Goal: Information Seeking & Learning: Learn about a topic

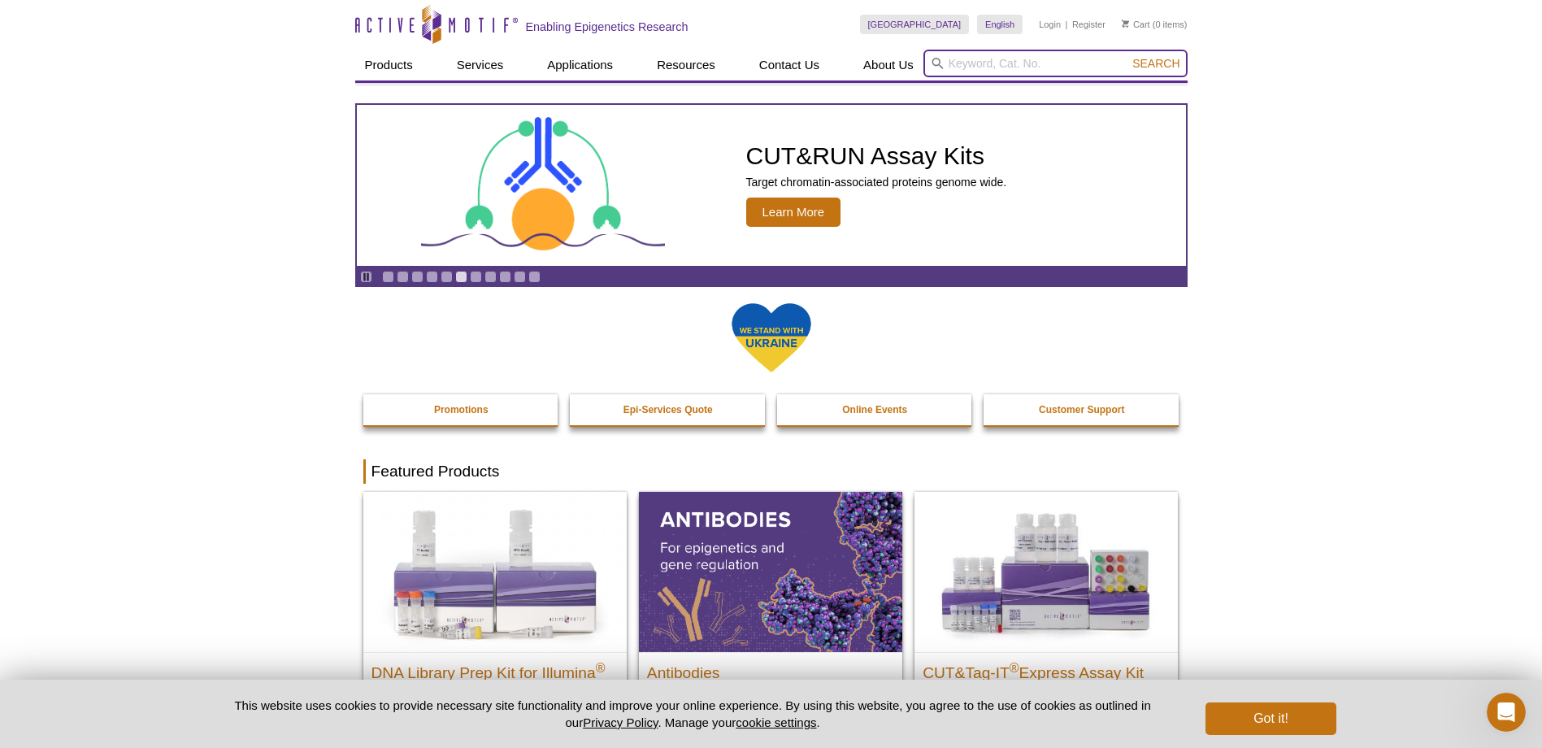
click at [1026, 66] on input "search" at bounding box center [1055, 64] width 264 height 28
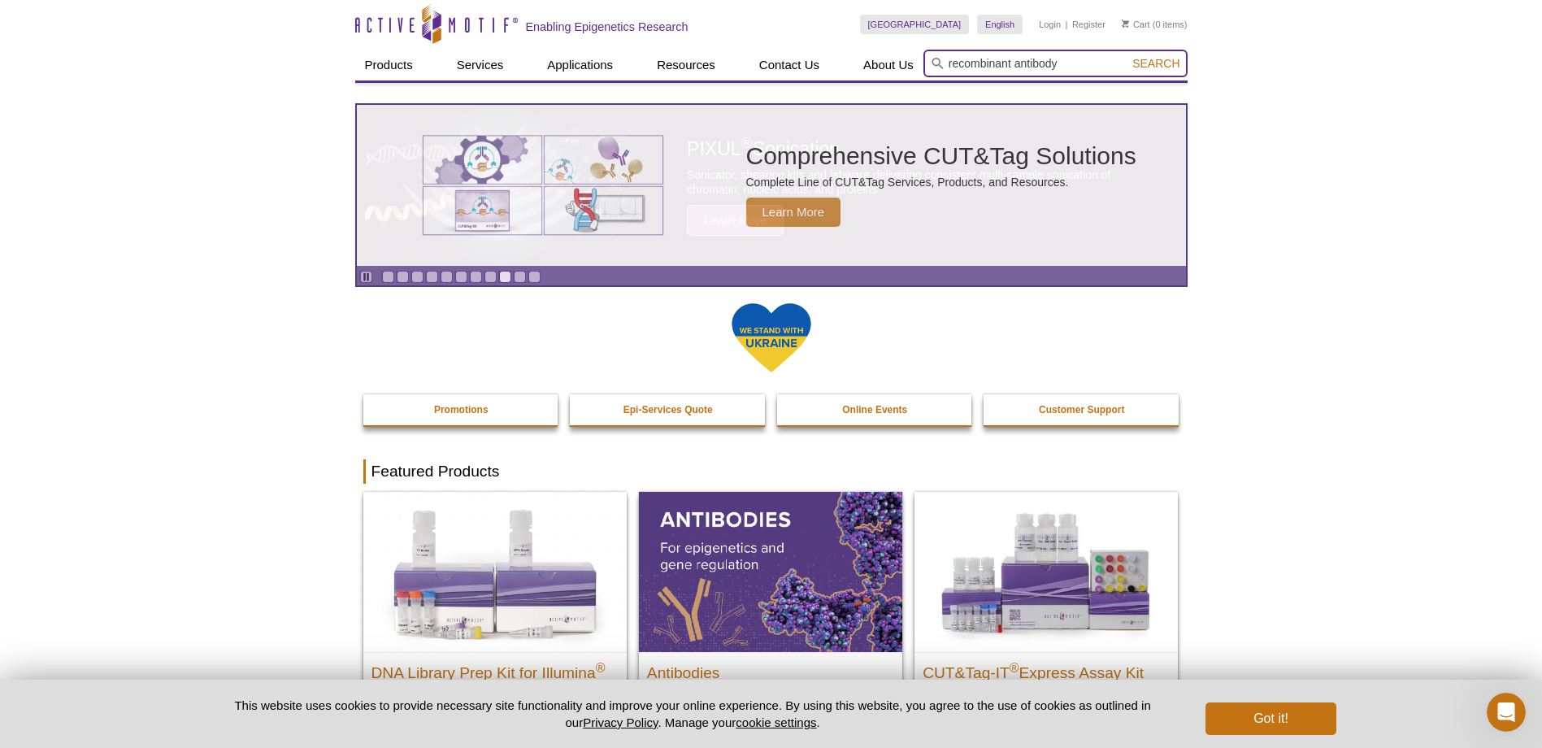
type input "recombinant antibody"
click at [1127, 56] on button "Search" at bounding box center [1155, 63] width 57 height 15
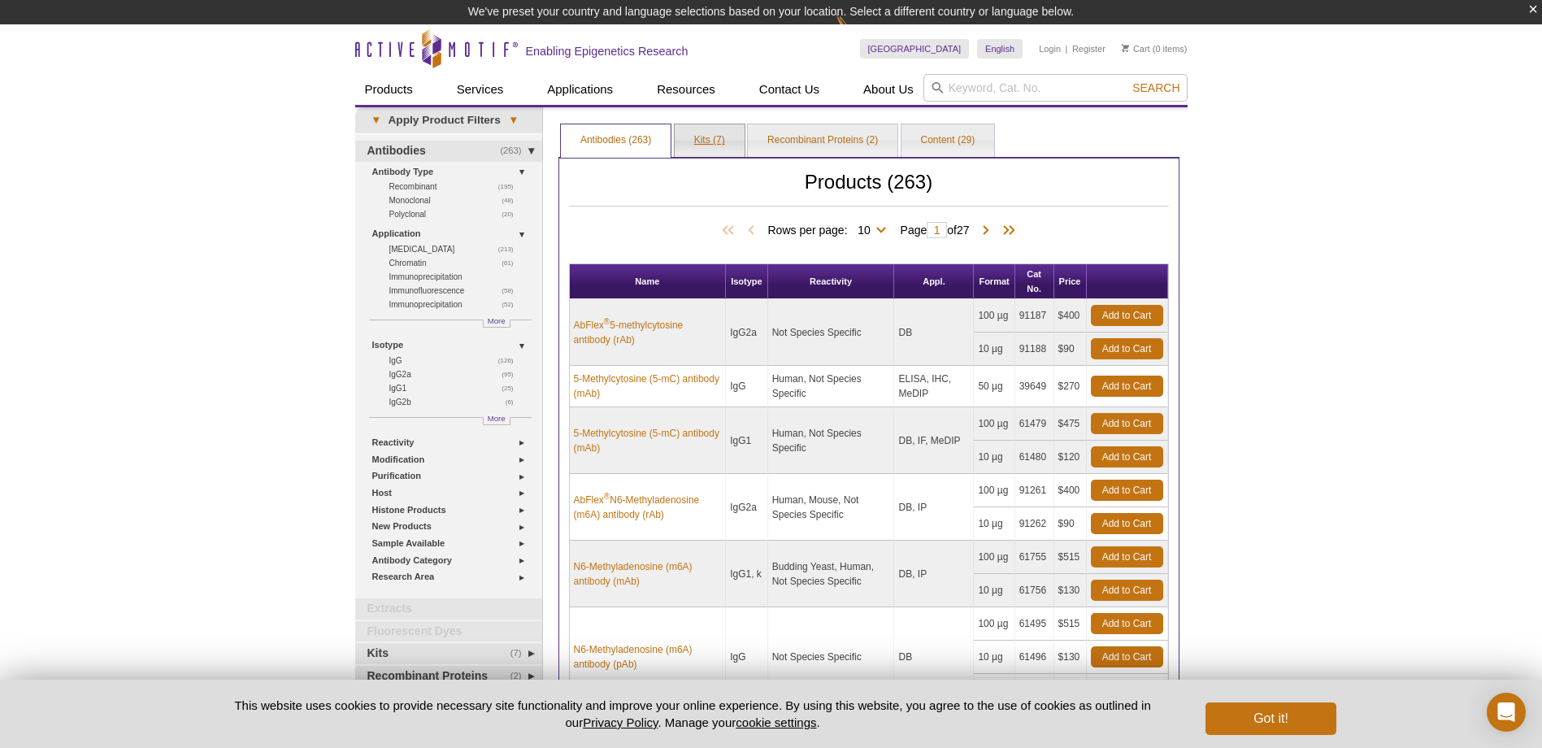
click at [706, 137] on link "Kits (7)" at bounding box center [710, 140] width 70 height 33
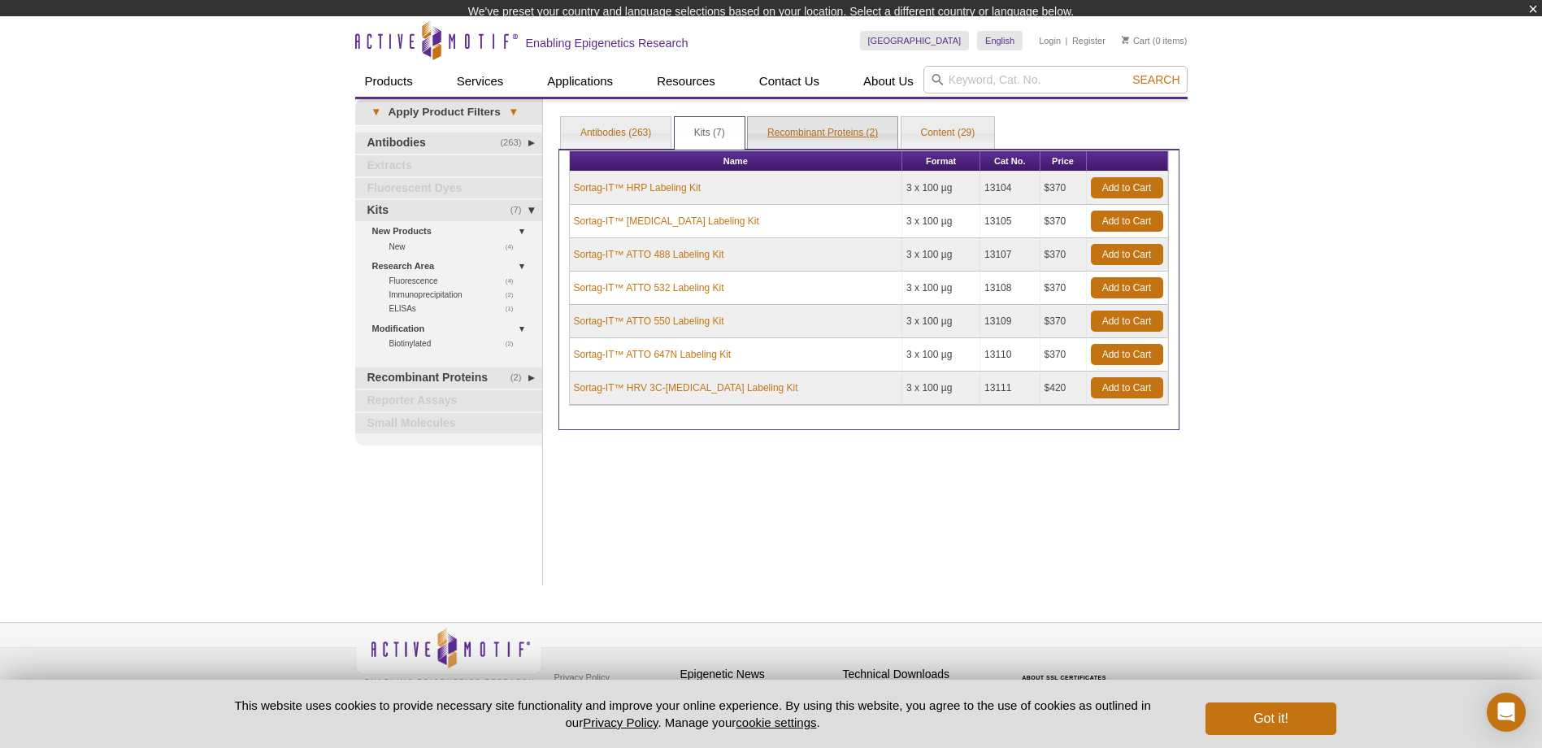
click at [809, 138] on link "Recombinant Proteins (2)" at bounding box center [823, 133] width 150 height 33
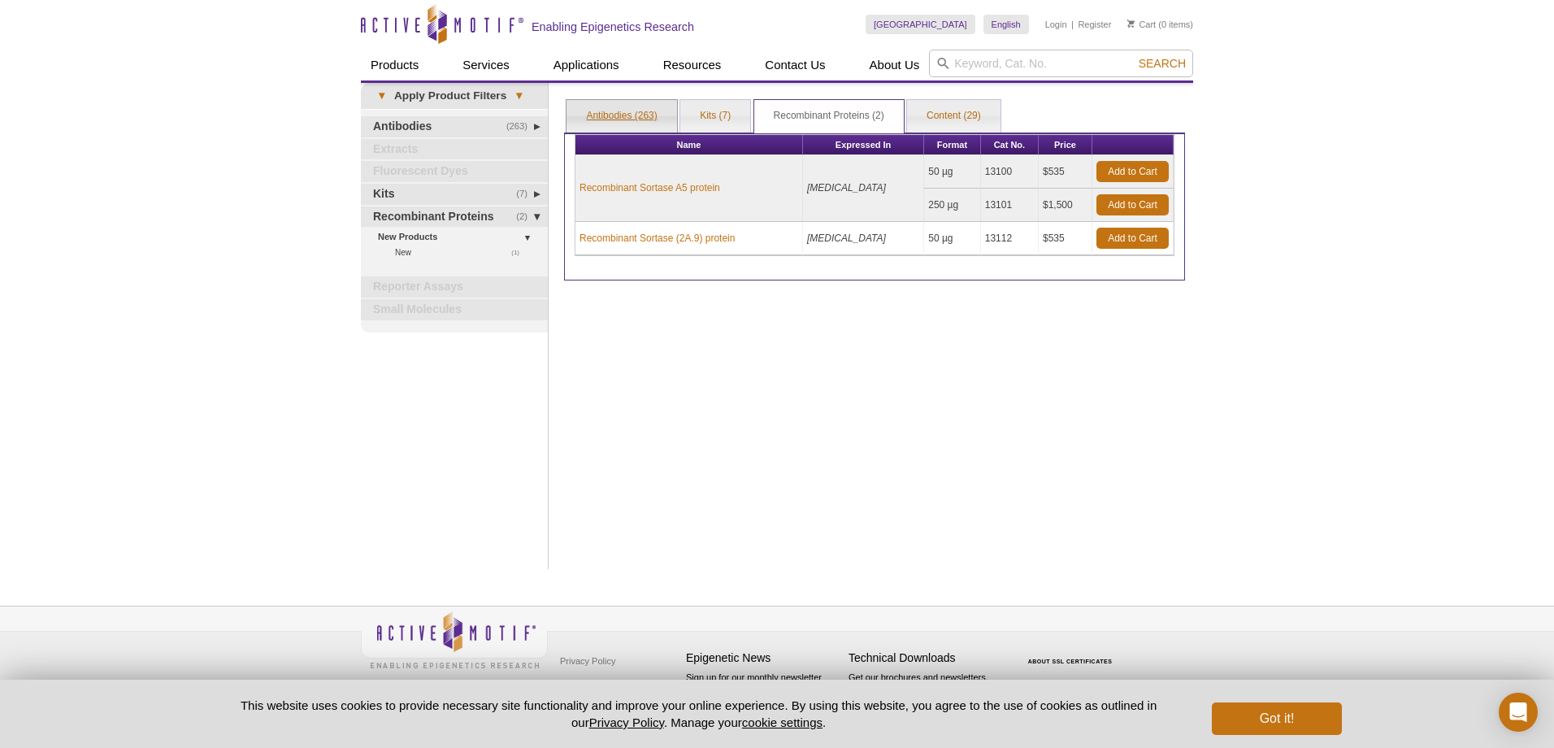
click at [611, 111] on link "Antibodies (263)" at bounding box center [621, 116] width 110 height 33
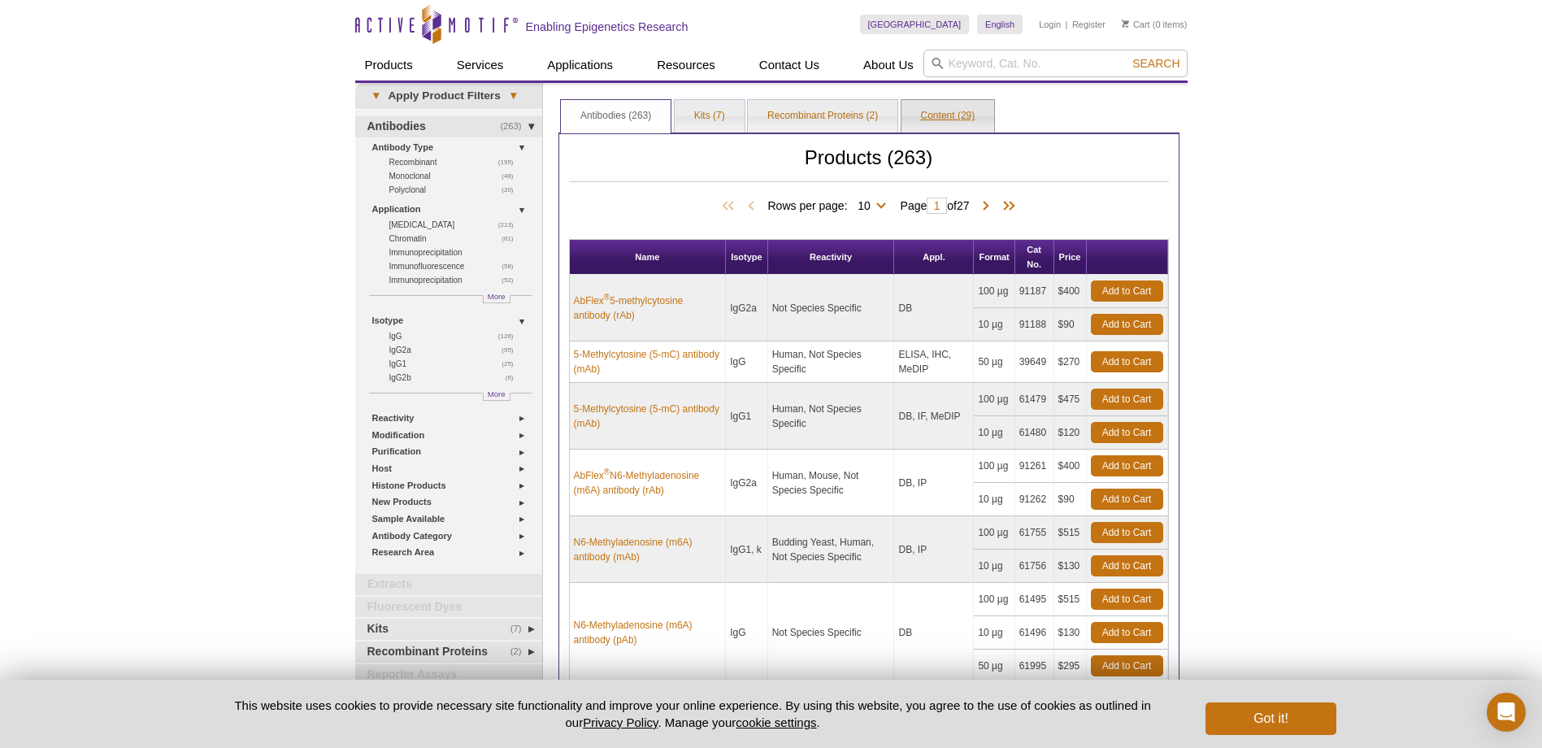
click at [940, 116] on link "Content (29)" at bounding box center [947, 116] width 93 height 33
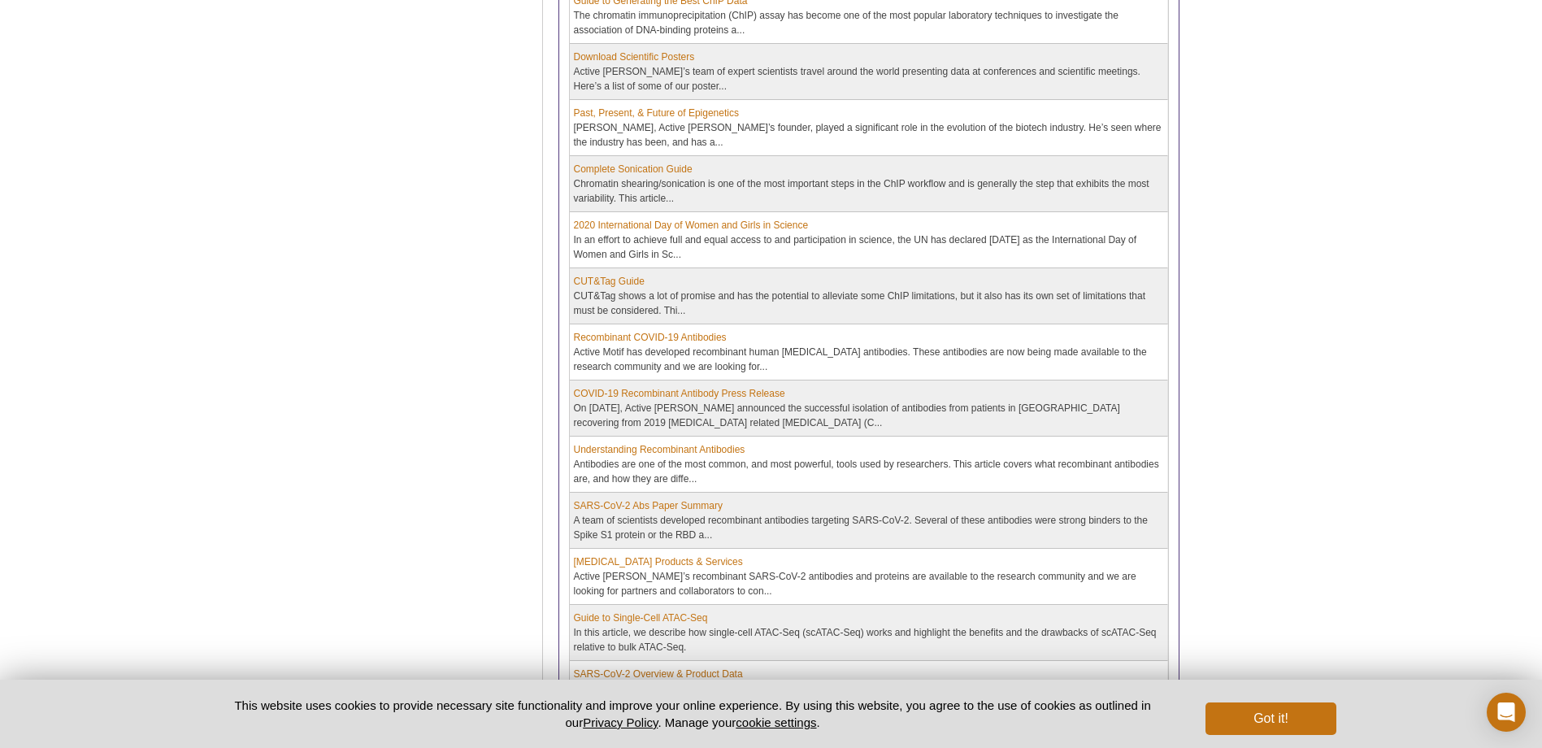
scroll to position [813, 0]
click at [688, 445] on link "Understanding Recombinant Antibodies" at bounding box center [659, 445] width 171 height 15
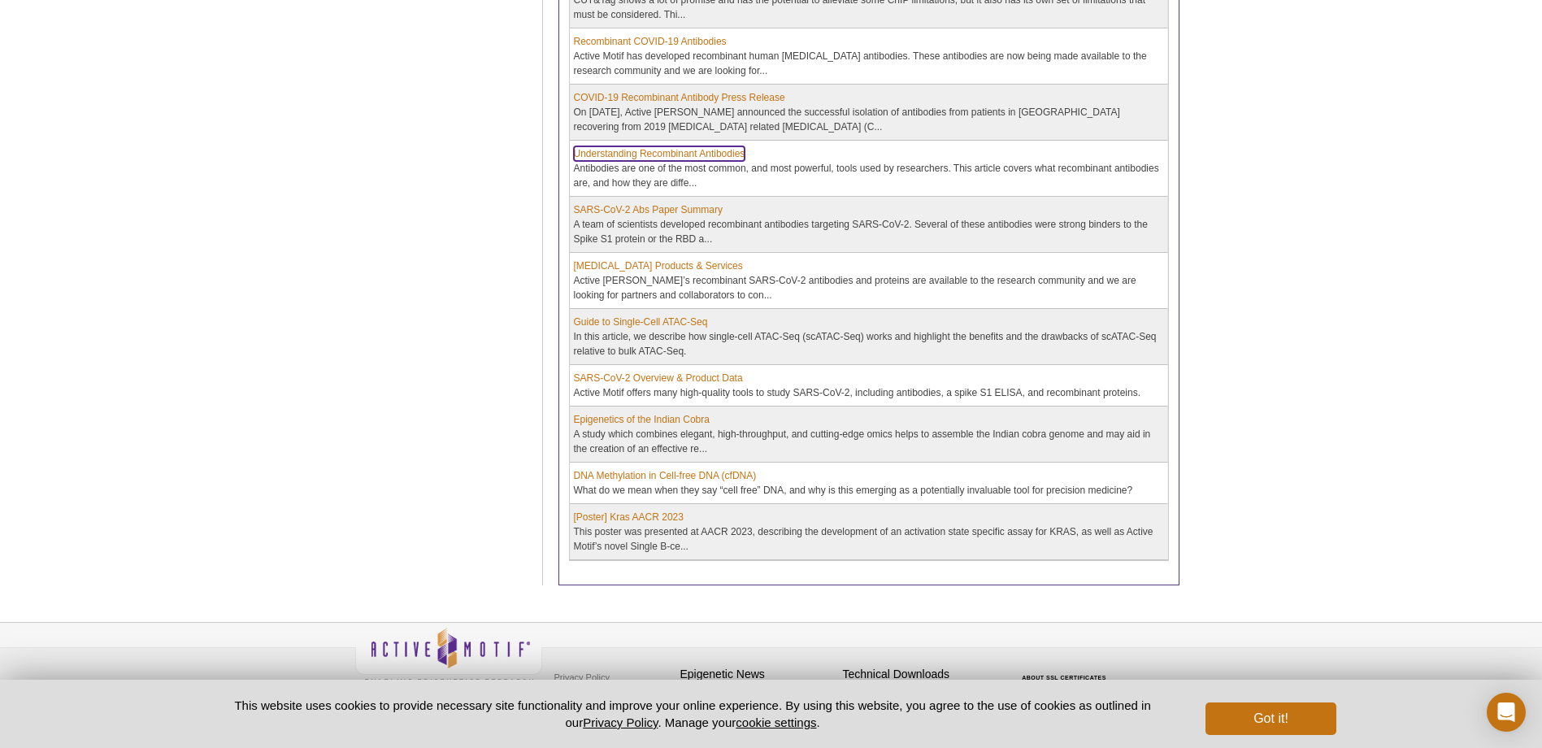
scroll to position [1121, 0]
